Goal: Find specific page/section: Find specific page/section

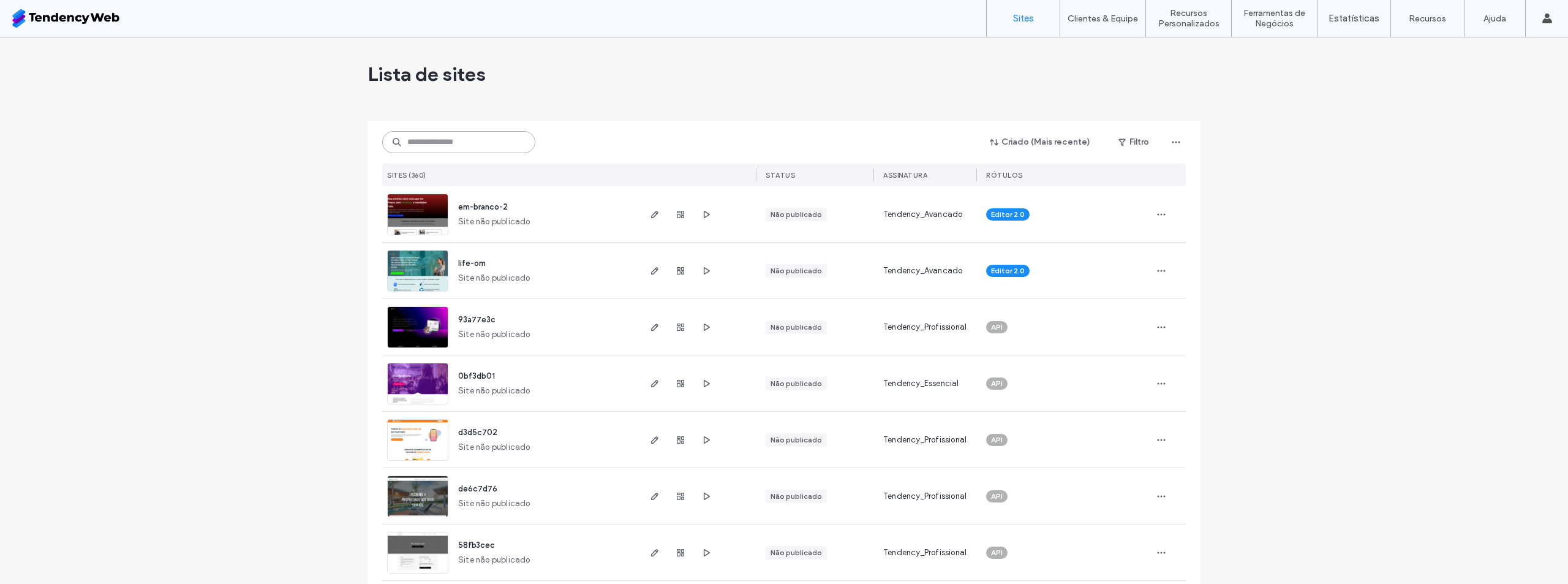
click at [454, 143] on input at bounding box center [459, 142] width 153 height 22
type input "*****"
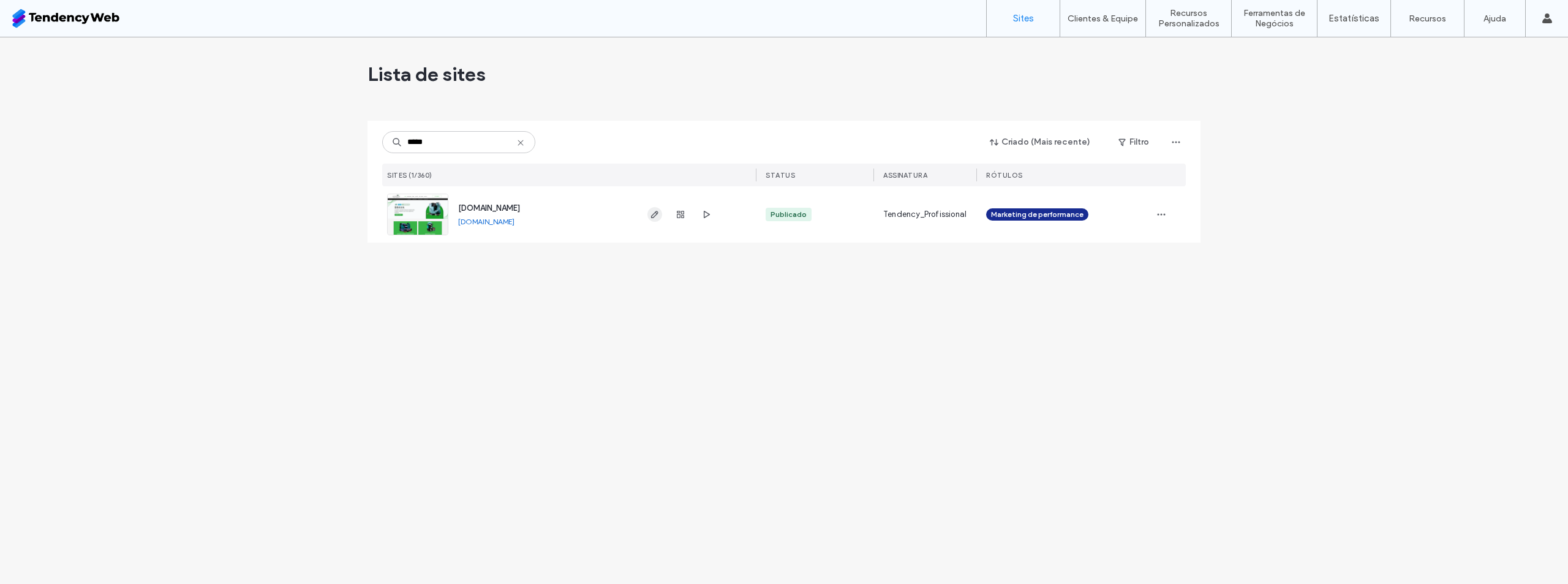
drag, startPoint x: 648, startPoint y: 229, endPoint x: 651, endPoint y: 221, distance: 8.5
drag, startPoint x: 651, startPoint y: 221, endPoint x: 652, endPoint y: 209, distance: 12.0
click at [652, 209] on span "button" at bounding box center [655, 215] width 15 height 15
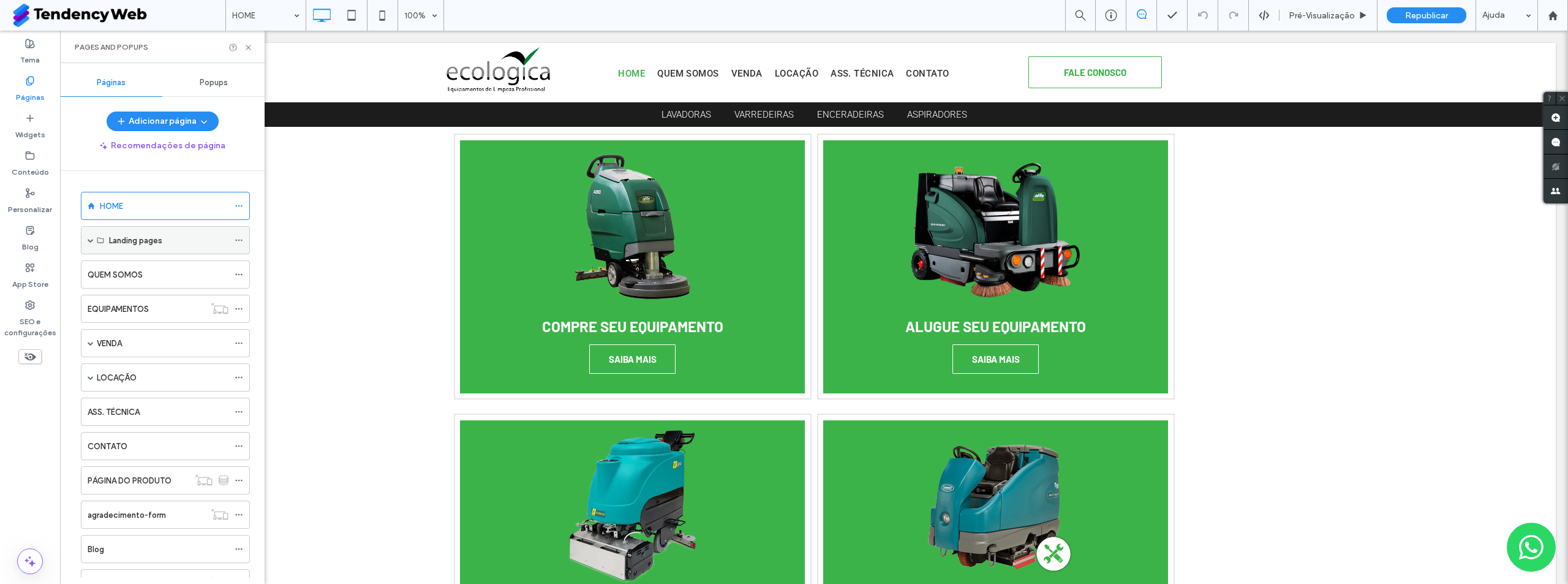
click at [88, 241] on span at bounding box center [91, 240] width 6 height 6
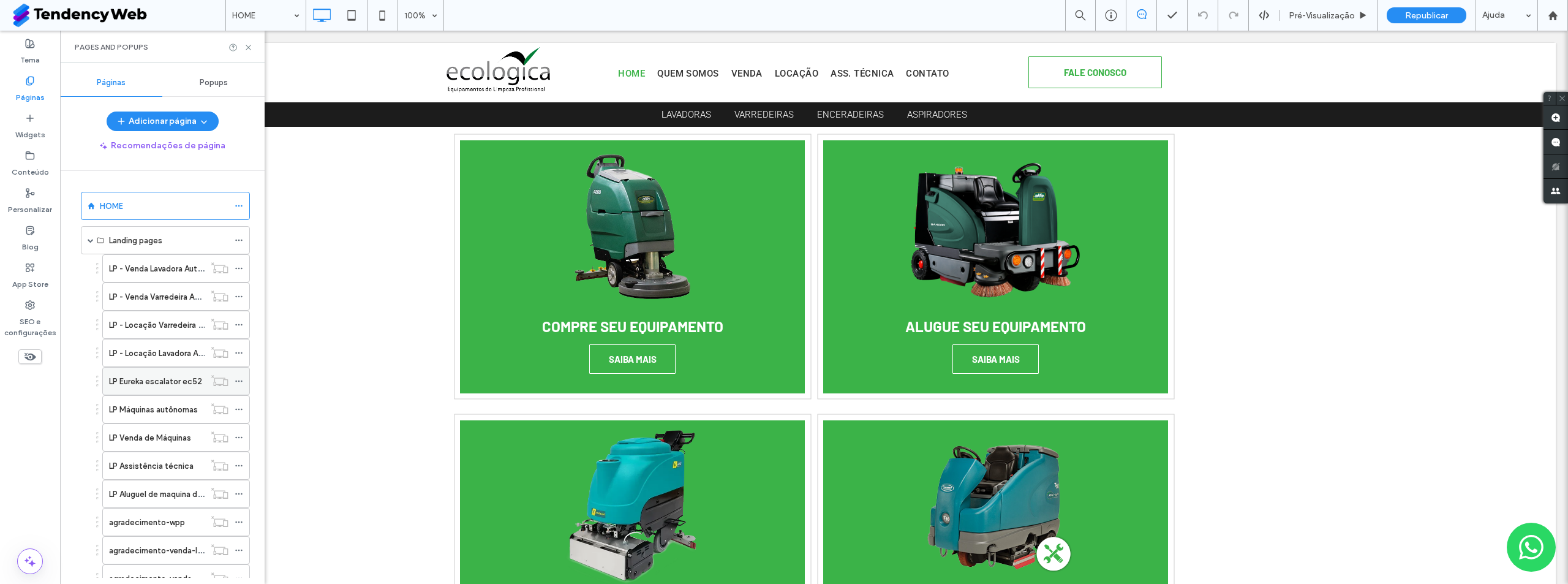
click at [165, 387] on label "LP Eureka escalator ec52" at bounding box center [155, 381] width 93 height 22
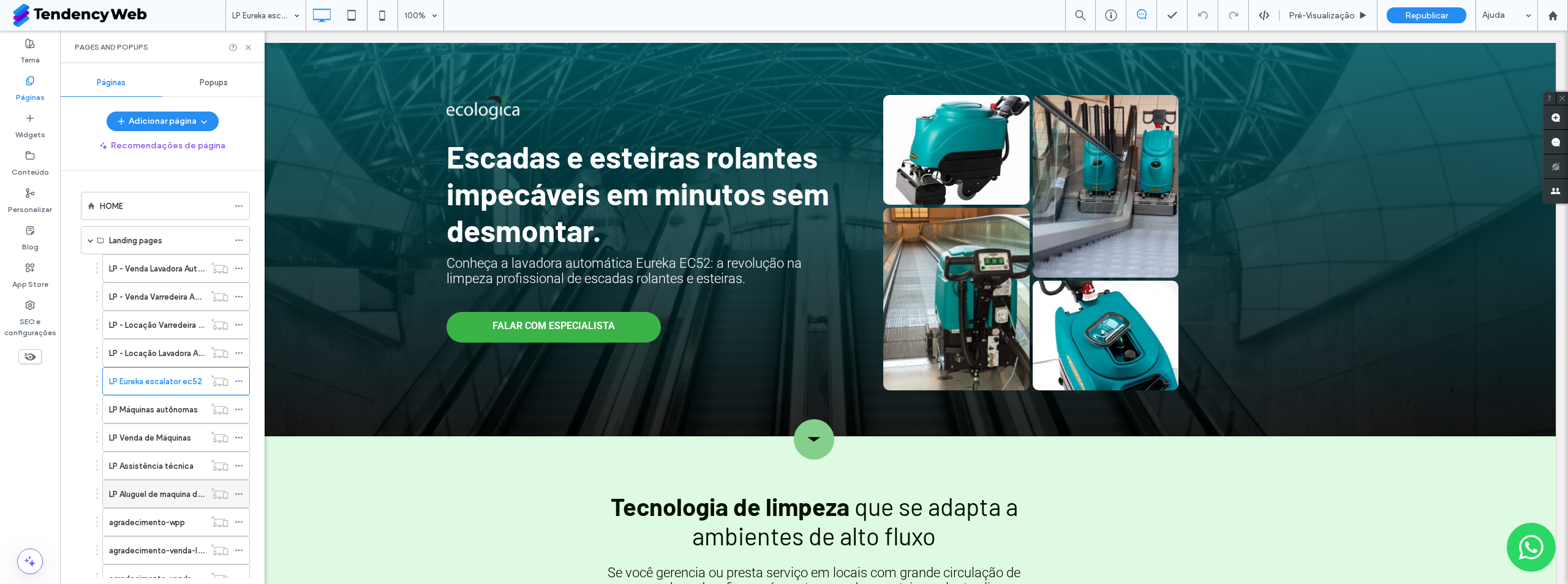
click at [154, 496] on label "LP Aluguel de maquina de limpeza" at bounding box center [171, 494] width 124 height 22
